Goal: Transaction & Acquisition: Purchase product/service

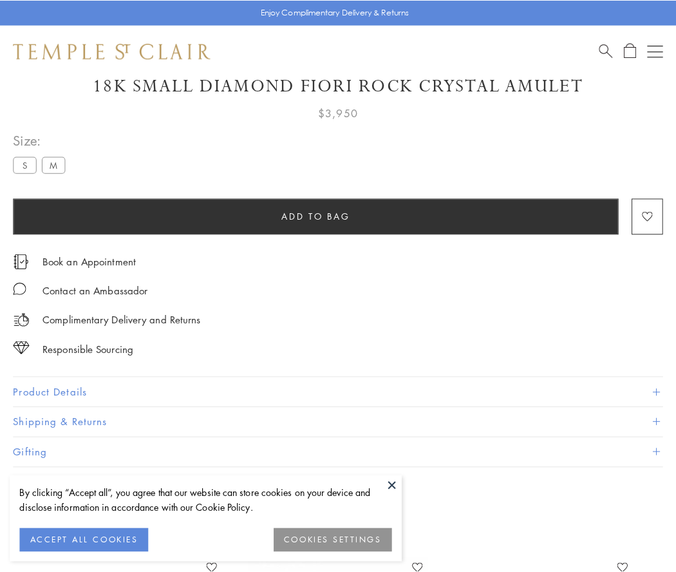
scroll to position [76, 0]
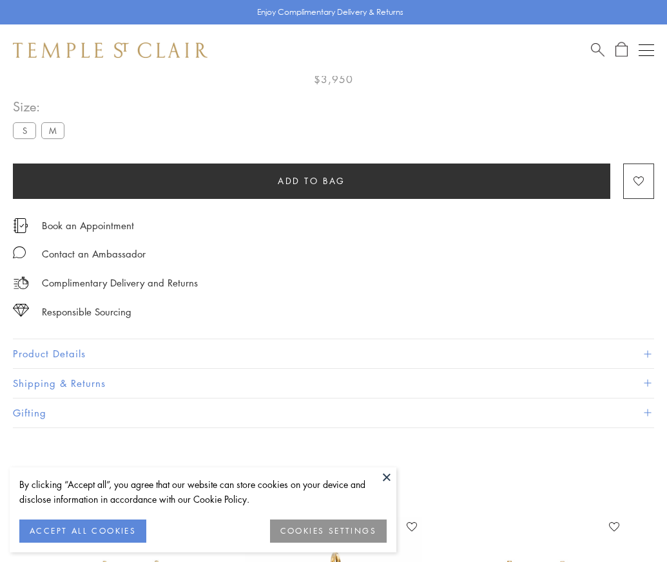
click at [311, 180] on span "Add to bag" at bounding box center [312, 181] width 68 height 14
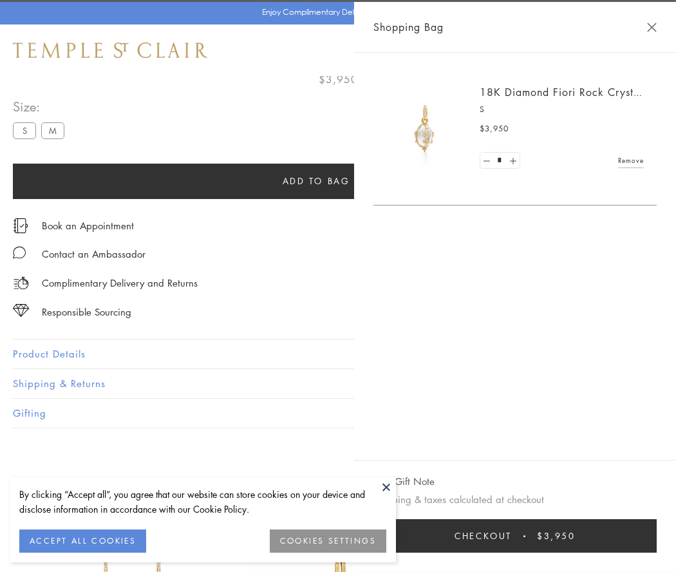
click at [524, 536] on button "Checkout $3,950" at bounding box center [515, 535] width 283 height 33
